Goal: Task Accomplishment & Management: Use online tool/utility

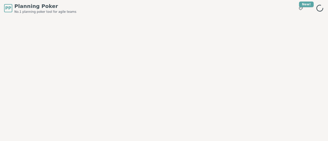
click at [37, 7] on span "Planning Poker" at bounding box center [45, 6] width 62 height 7
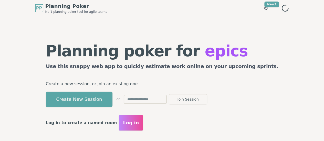
click at [167, 101] on input "text" at bounding box center [145, 99] width 43 height 9
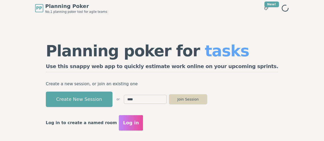
type input "****"
click at [205, 102] on button "Join Session" at bounding box center [188, 99] width 38 height 10
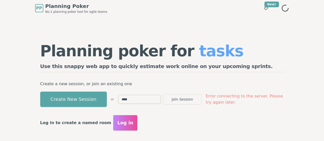
click at [195, 118] on div "Log in to create a named room Log in" at bounding box center [162, 122] width 244 height 15
click at [248, 44] on h1 "Planning poker for epics" at bounding box center [162, 50] width 244 height 15
